Goal: Transaction & Acquisition: Register for event/course

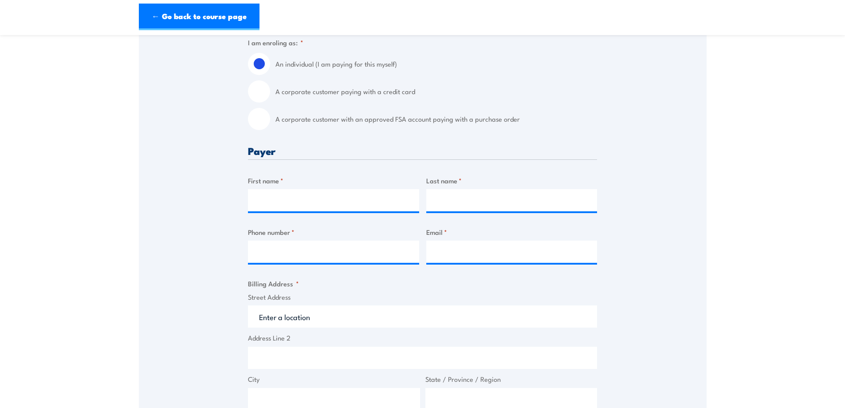
scroll to position [266, 0]
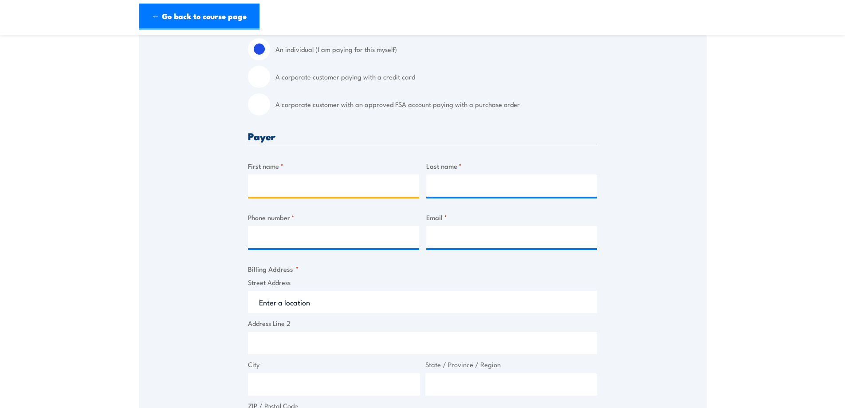
click at [263, 189] on input "First name *" at bounding box center [333, 185] width 171 height 22
type input "[PERSON_NAME]"
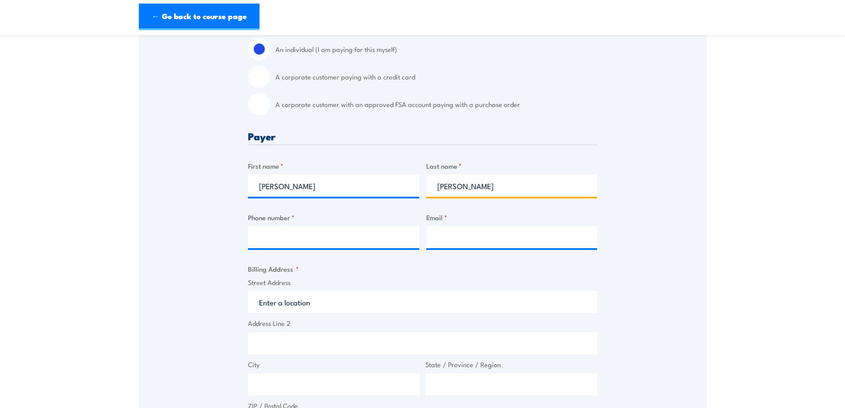
type input "[PERSON_NAME]"
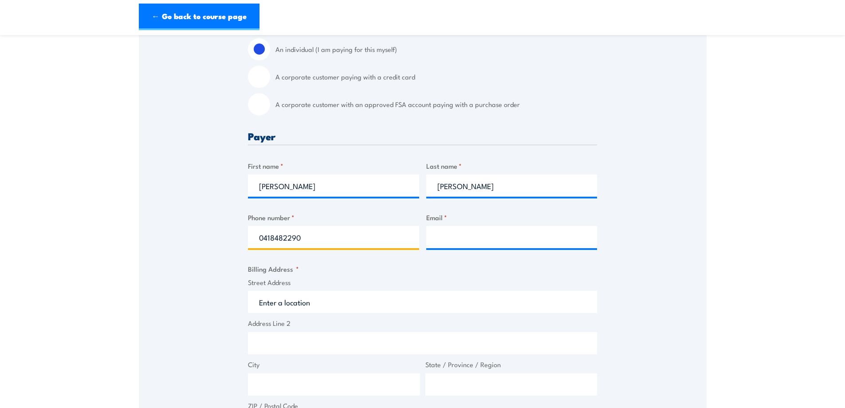
type input "0418482290"
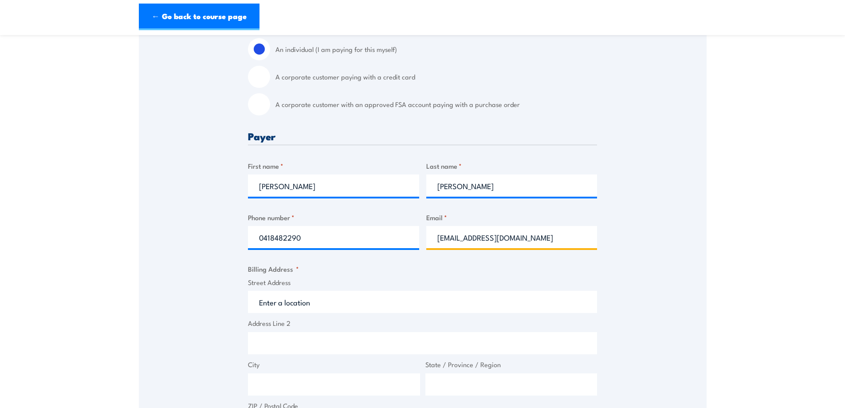
type input "[EMAIL_ADDRESS][DOMAIN_NAME]"
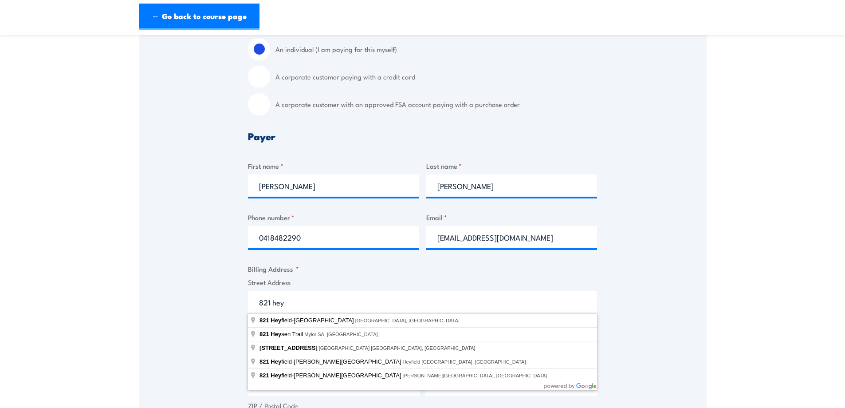
type input "[STREET_ADDRESS]"
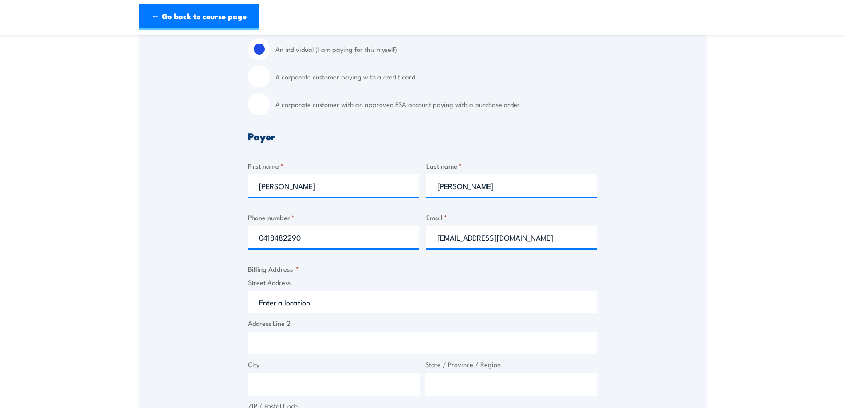
type input "[STREET_ADDRESS]"
type input "Newry"
type input "Victoria"
type input "3859"
select select "[GEOGRAPHIC_DATA]"
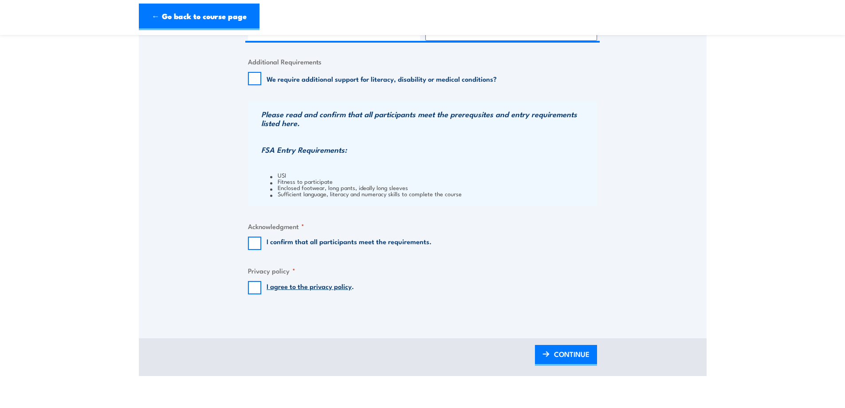
scroll to position [709, 0]
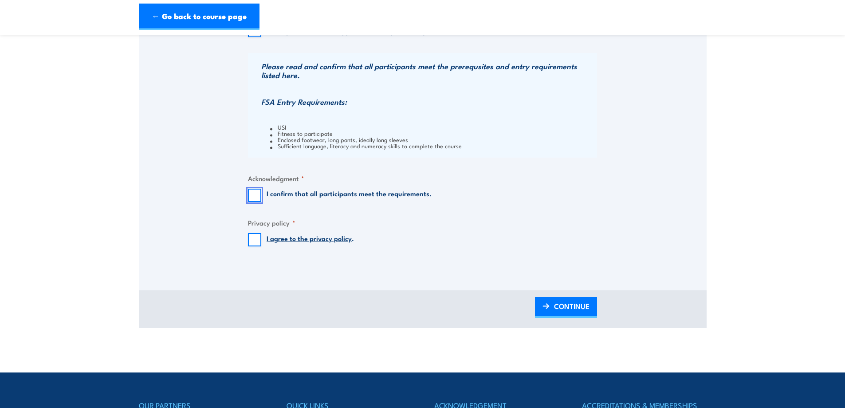
click at [251, 197] on input "I confirm that all participants meet the requirements." at bounding box center [254, 194] width 13 height 13
checkbox input "true"
click at [254, 242] on input "I agree to the privacy policy ." at bounding box center [254, 239] width 13 height 13
checkbox input "true"
click at [571, 308] on span "CONTINUE" at bounding box center [571, 306] width 35 height 24
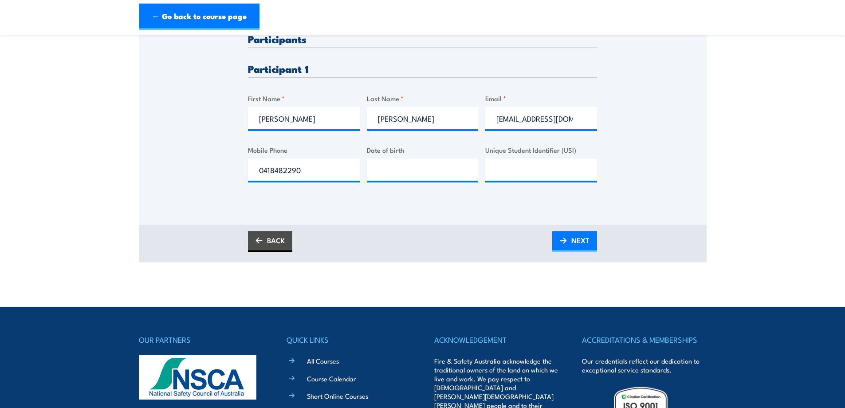
scroll to position [266, 0]
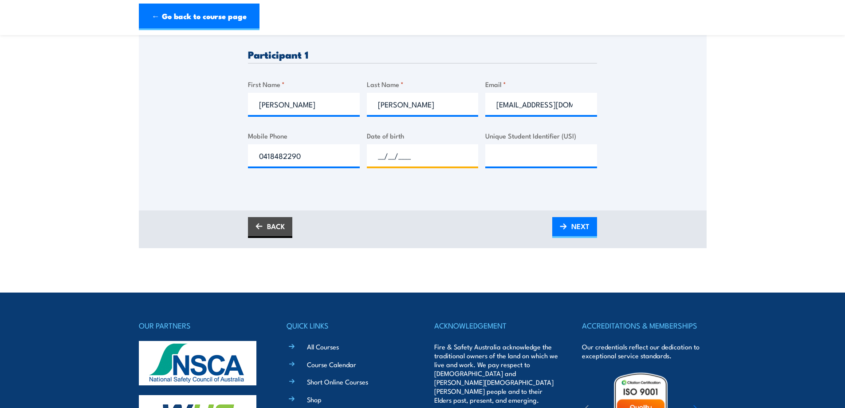
click at [384, 158] on input "__/__/____" at bounding box center [423, 155] width 112 height 22
type input "[DATE]"
click at [521, 154] on input "Unique Student Identifier (USI)" at bounding box center [541, 155] width 112 height 22
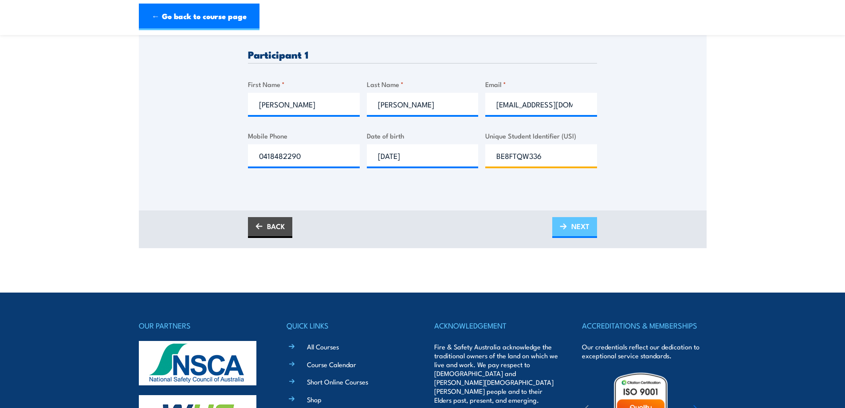
type input "BE8FTQW336"
click at [568, 224] on link "NEXT" at bounding box center [574, 227] width 45 height 21
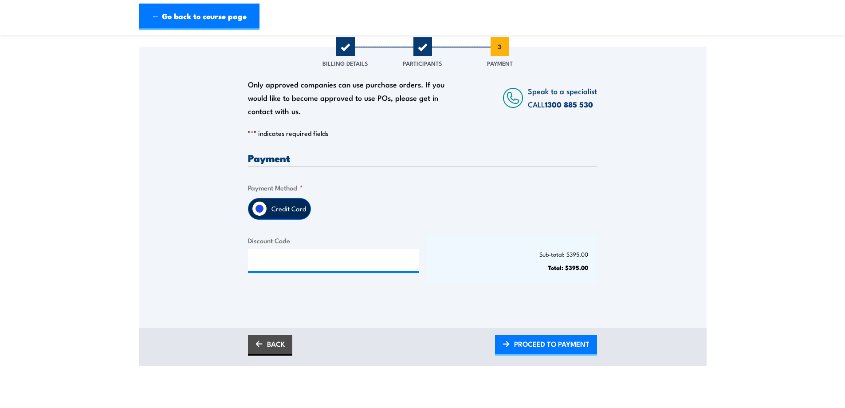
scroll to position [177, 0]
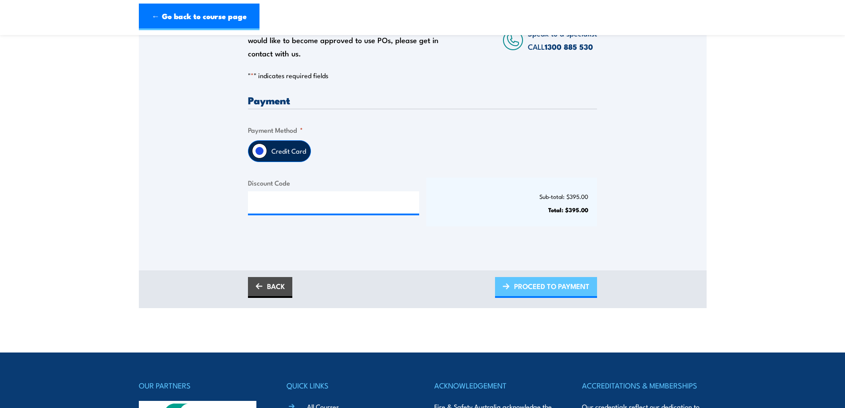
click at [537, 287] on span "PROCEED TO PAYMENT" at bounding box center [551, 286] width 75 height 24
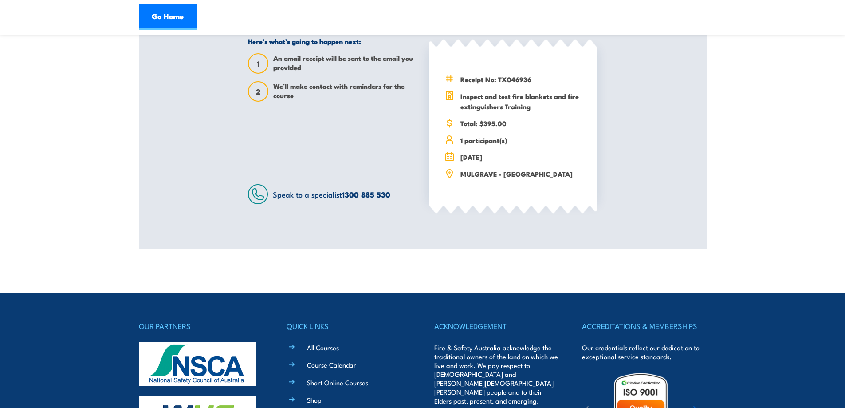
scroll to position [424, 0]
